Goal: Find contact information: Find contact information

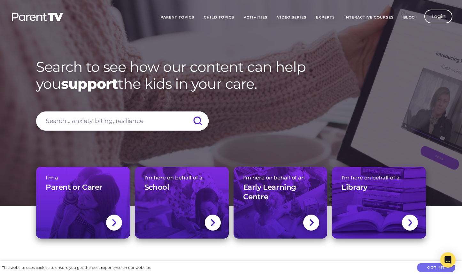
click at [329, 16] on link "Experts" at bounding box center [325, 18] width 28 height 16
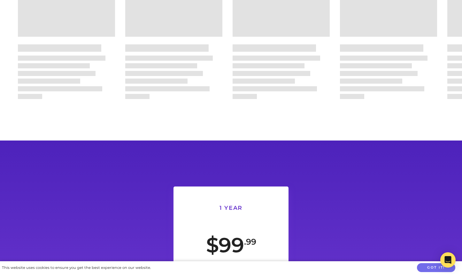
scroll to position [2854, 0]
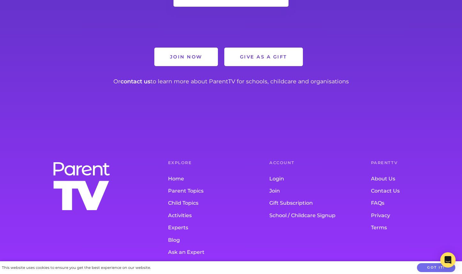
click at [383, 185] on link "Contact Us" at bounding box center [409, 191] width 76 height 12
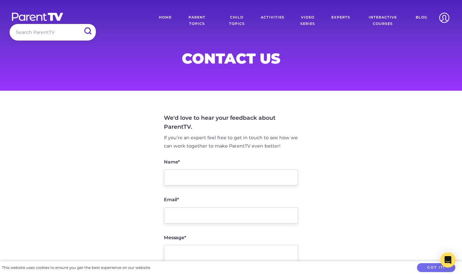
click at [45, 20] on img at bounding box center [37, 16] width 53 height 9
